Goal: Browse casually: Explore the website without a specific task or goal

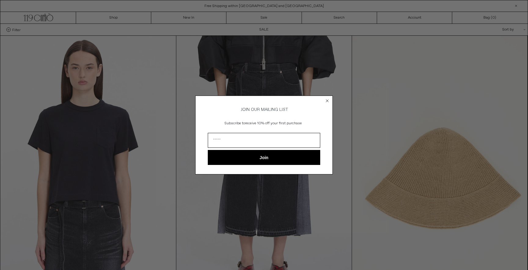
click at [327, 98] on circle "Close dialog" at bounding box center [327, 101] width 6 height 6
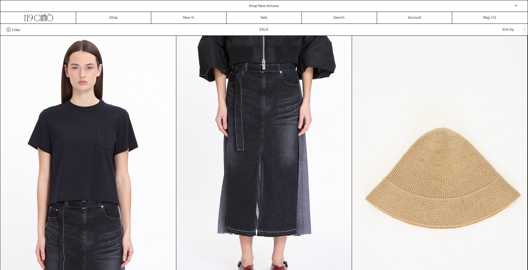
click at [517, 7] on div at bounding box center [515, 5] width 7 height 7
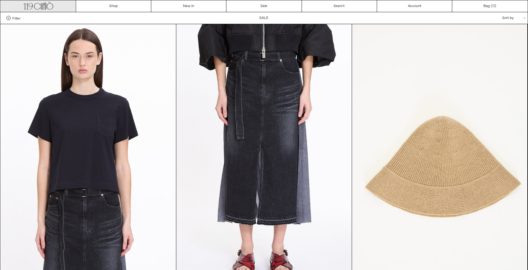
click at [52, 4] on icon at bounding box center [50, 6] width 6 height 6
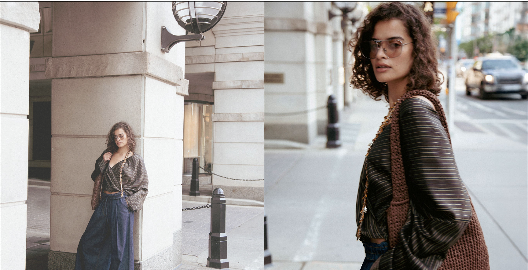
scroll to position [692, 0]
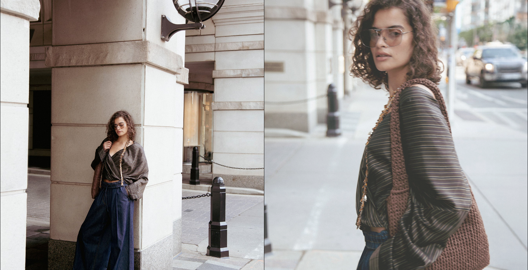
click at [461, 141] on img at bounding box center [396, 155] width 264 height 331
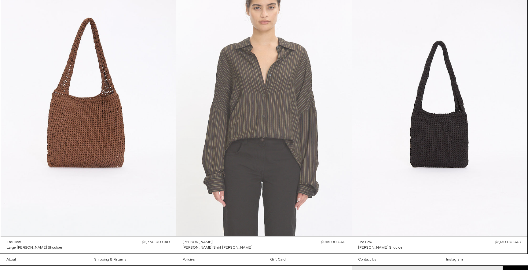
scroll to position [632, 0]
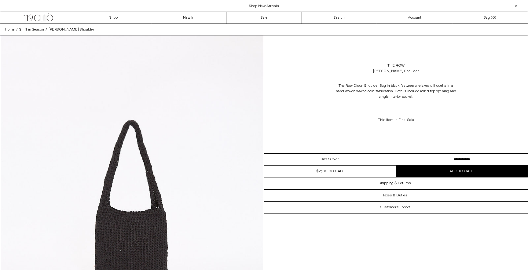
click at [340, 162] on div "Size / Color" at bounding box center [330, 160] width 132 height 12
click at [331, 159] on span "/ Color" at bounding box center [332, 159] width 11 height 5
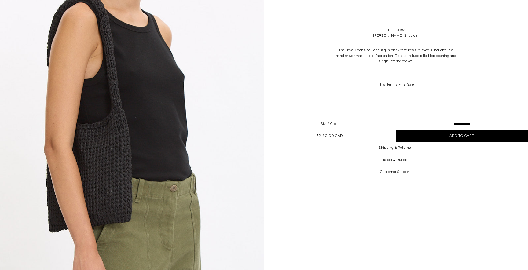
scroll to position [1079, 0]
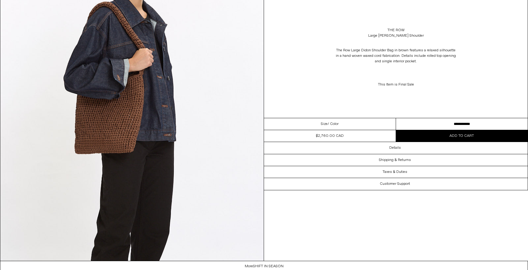
scroll to position [1087, 0]
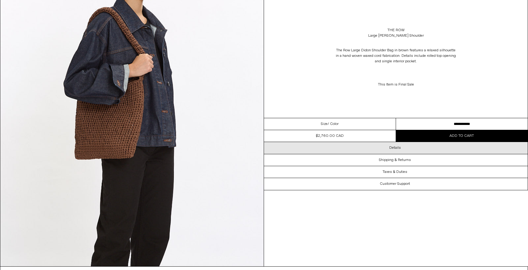
click at [401, 147] on div "Details" at bounding box center [396, 148] width 264 height 12
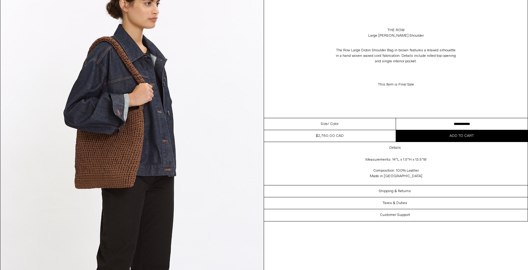
scroll to position [1056, 0]
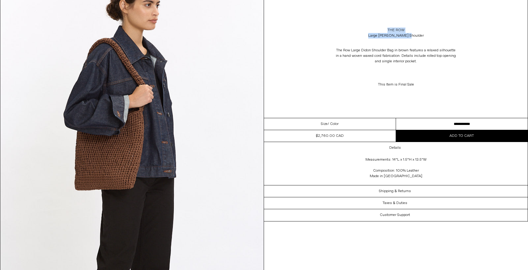
drag, startPoint x: 421, startPoint y: 37, endPoint x: 387, endPoint y: 32, distance: 34.0
click at [387, 32] on div "The Row Large Didion Shoulder" at bounding box center [396, 32] width 264 height 17
copy div "The Row Large Didion Shoulder"
click at [447, 84] on p "This Item is Final Sale" at bounding box center [396, 85] width 122 height 12
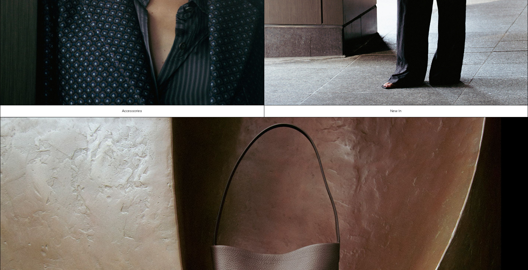
scroll to position [186, 0]
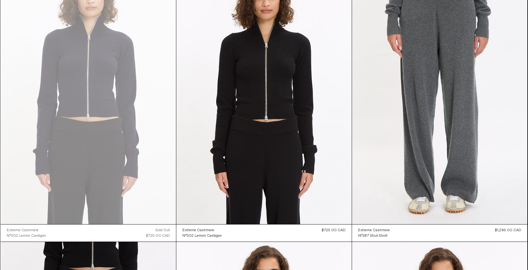
scroll to position [2936, 0]
